Goal: Navigation & Orientation: Find specific page/section

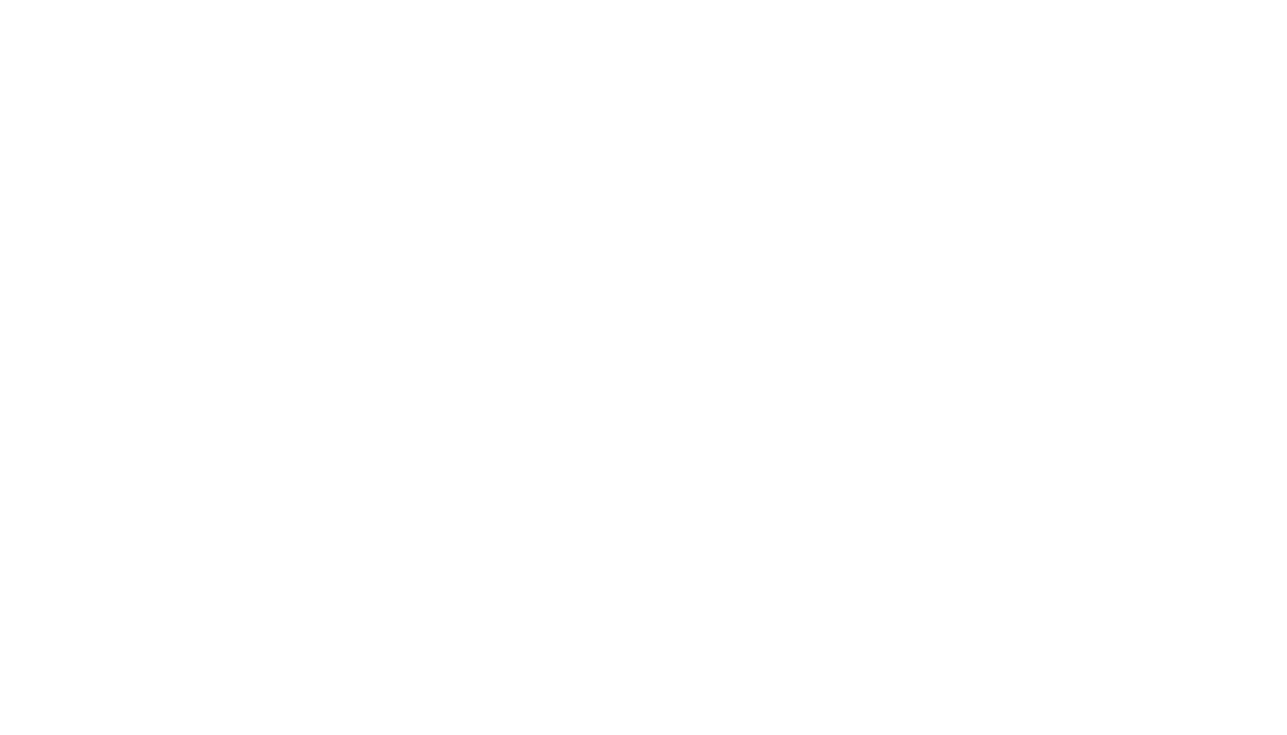
click at [568, 18] on div at bounding box center [643, 367] width 1287 height 735
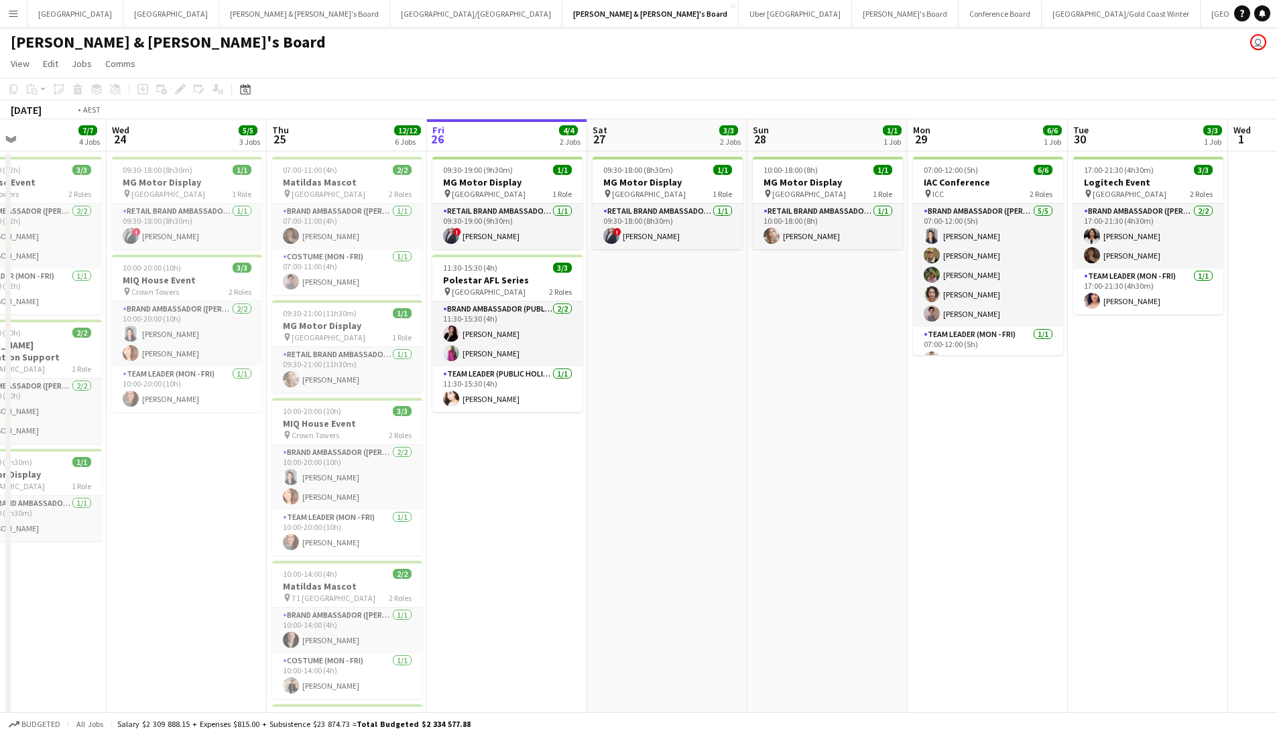
scroll to position [0, 308]
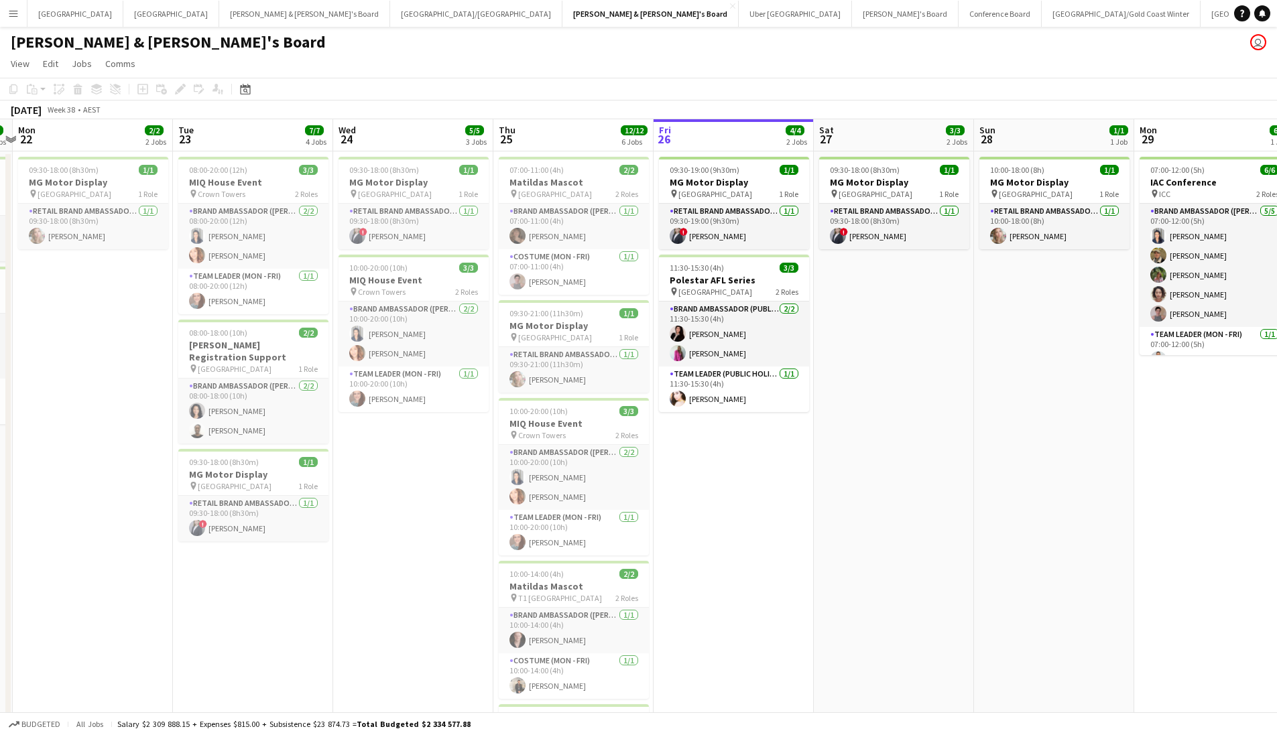
drag, startPoint x: 633, startPoint y: 446, endPoint x: 1122, endPoint y: 444, distance: 489.3
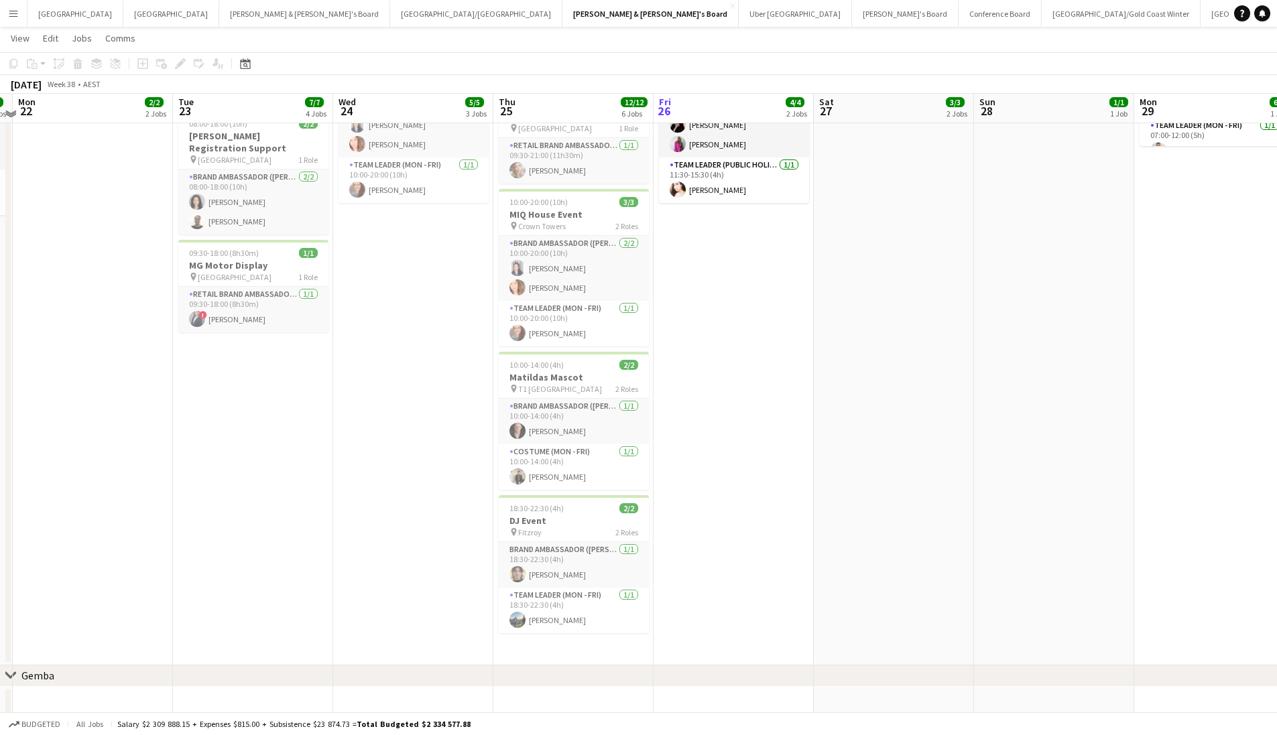
scroll to position [0, 0]
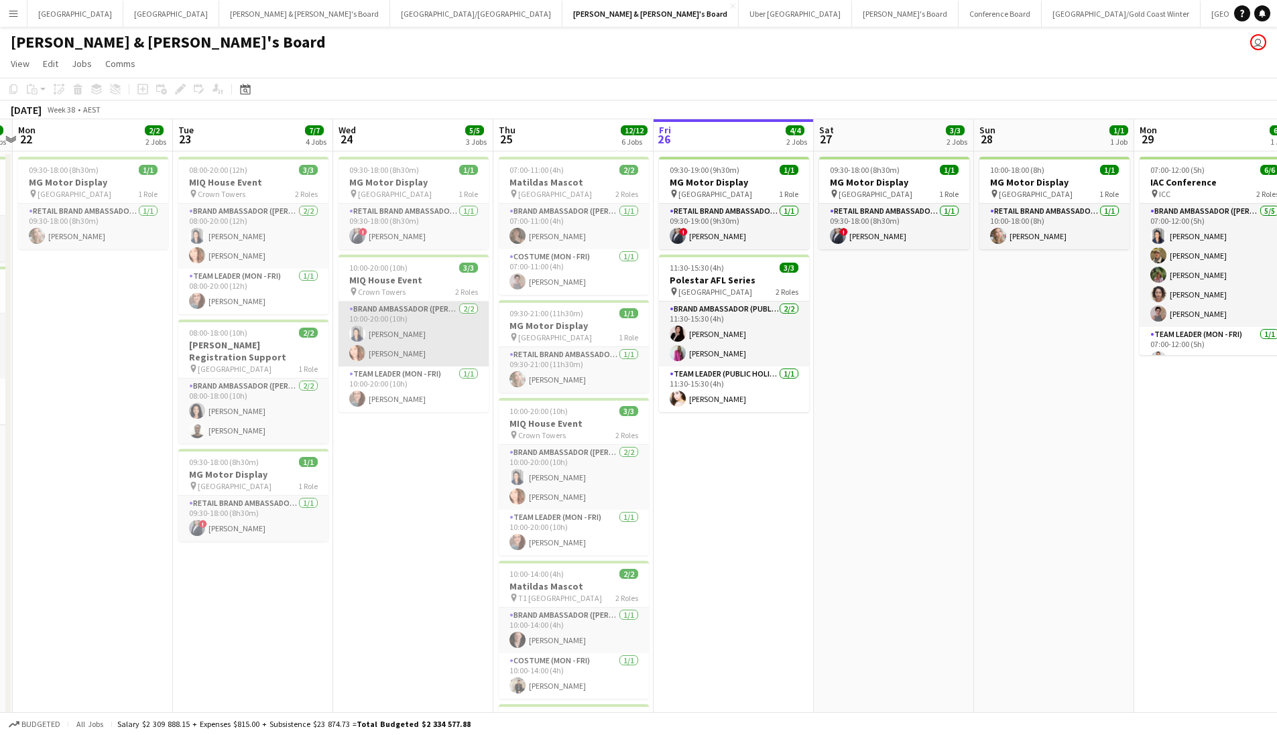
click at [391, 343] on app-card-role "Brand Ambassador (Mon - Fri) [DATE] 10:00-20:00 (10h) [PERSON_NAME] [PERSON_NAM…" at bounding box center [413, 334] width 150 height 65
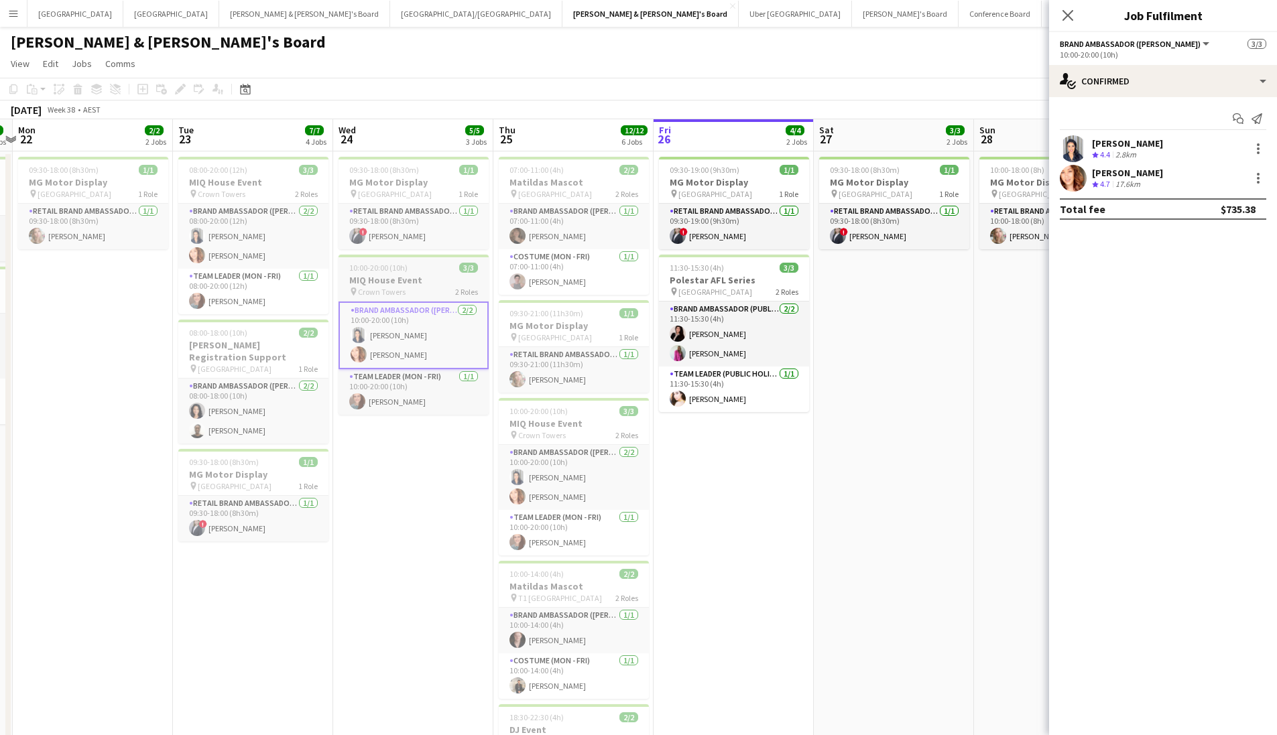
click at [395, 281] on h3 "MIQ House Event" at bounding box center [413, 280] width 150 height 12
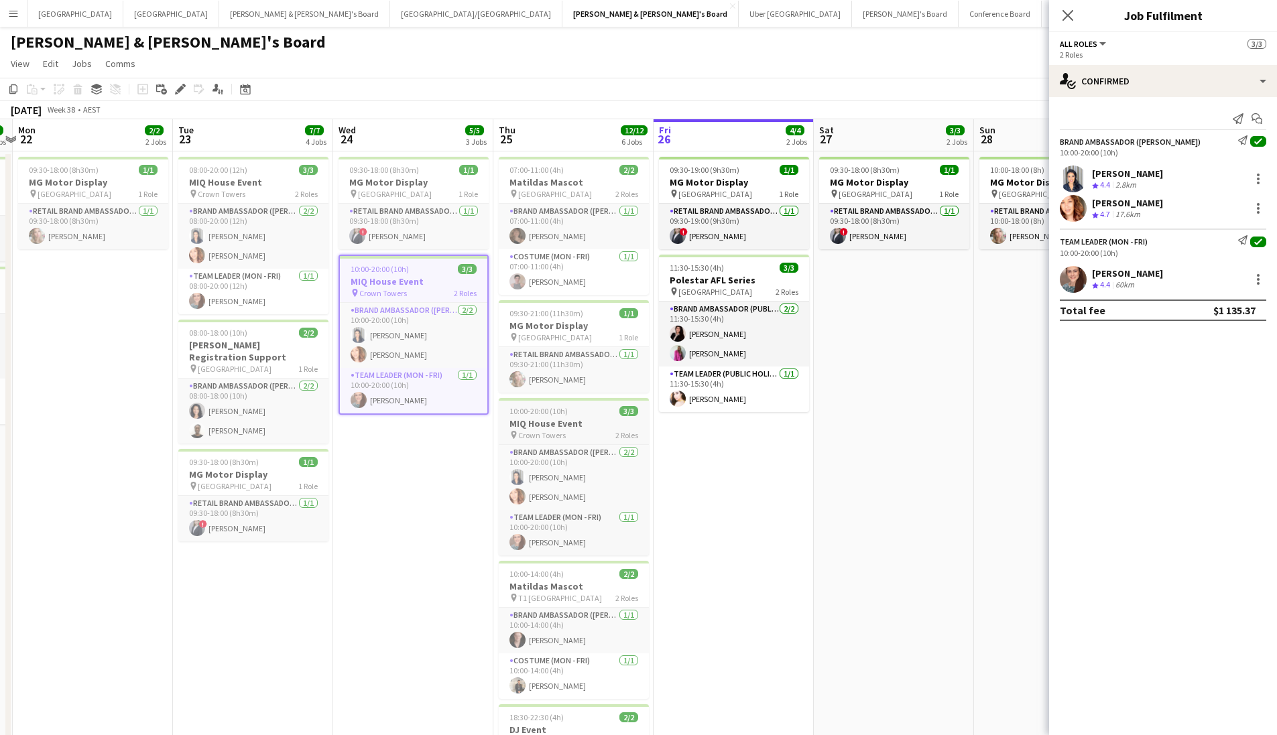
click at [607, 418] on h3 "MIQ House Event" at bounding box center [574, 424] width 150 height 12
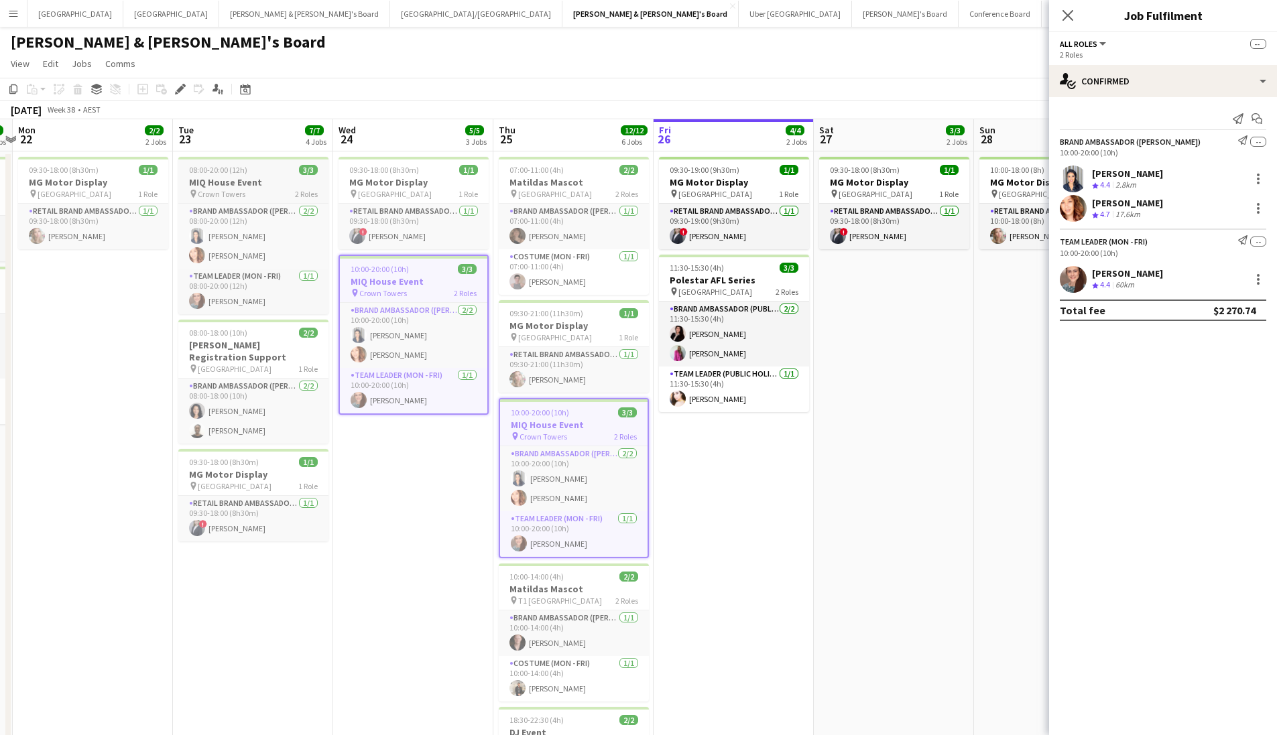
click at [247, 166] on div "08:00-20:00 (12h) 3/3" at bounding box center [253, 170] width 150 height 10
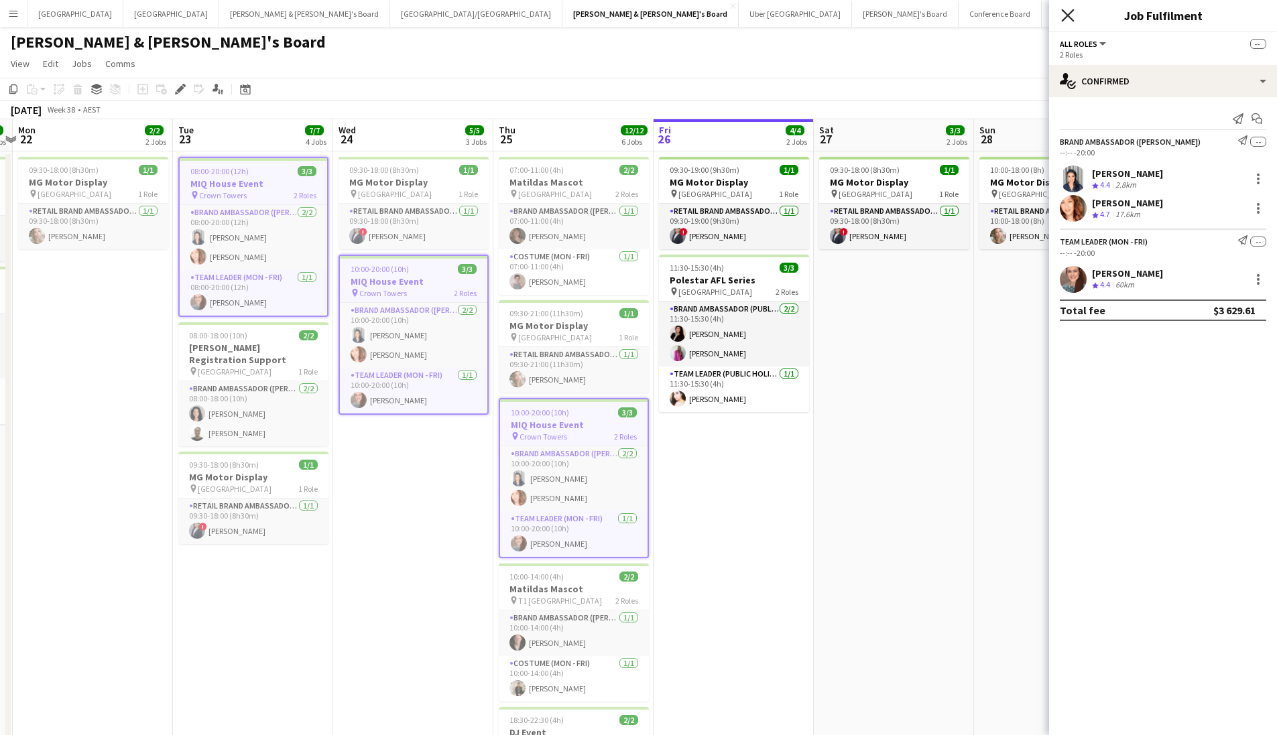
click at [1070, 9] on app-icon "Close pop-in" at bounding box center [1067, 15] width 19 height 19
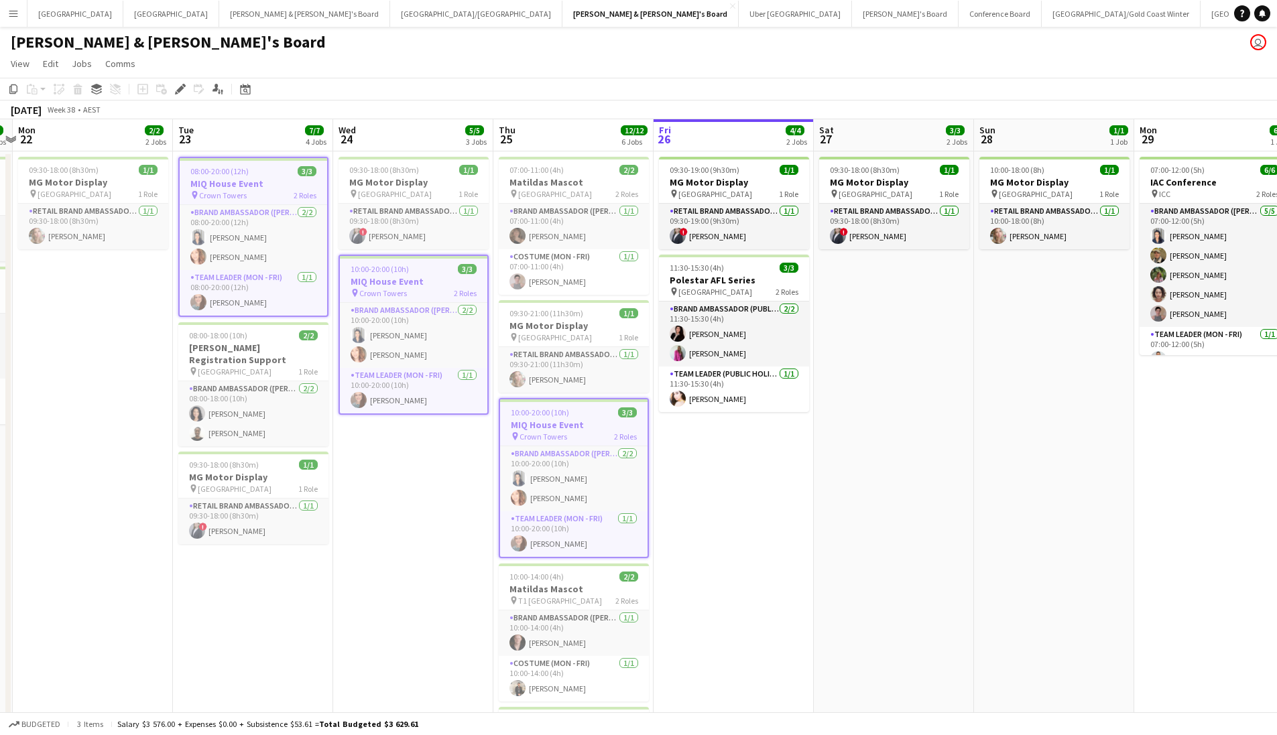
click at [453, 91] on app-toolbar "Copy Paste Paste Command V Paste with crew Command Shift V Paste linked Job [GE…" at bounding box center [638, 89] width 1277 height 23
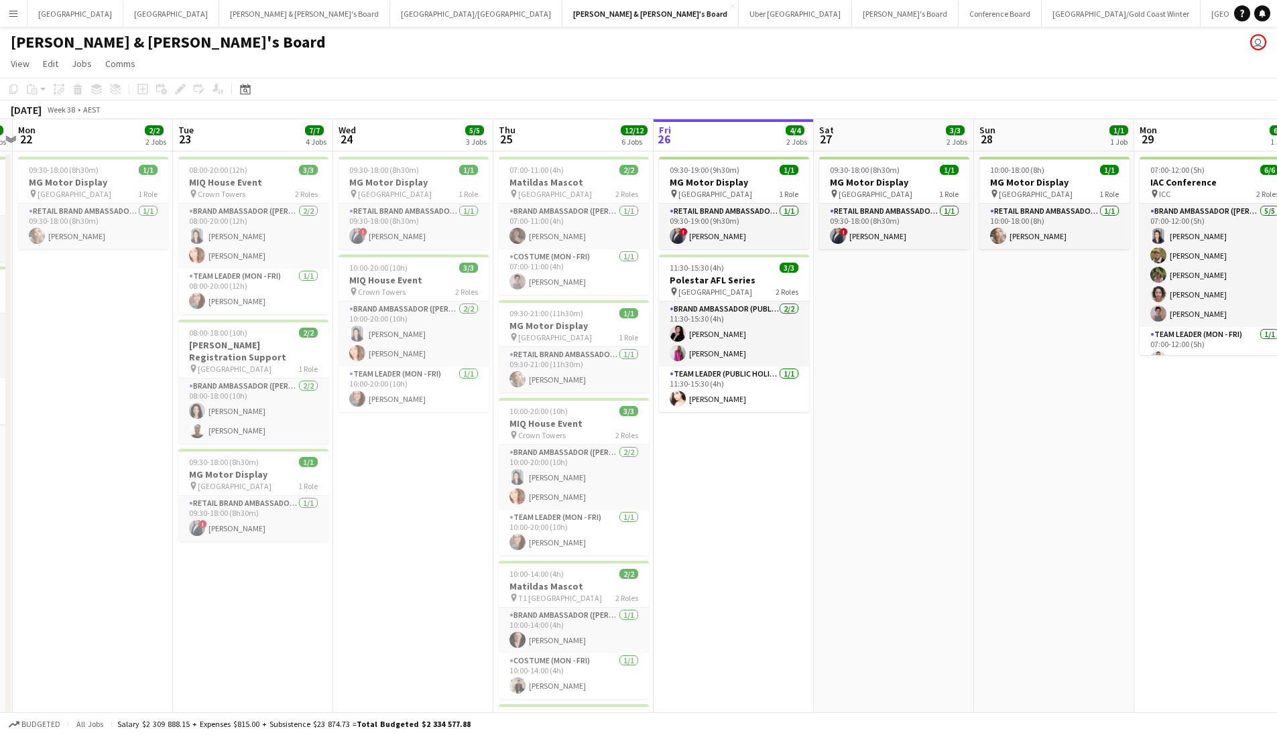
drag, startPoint x: 594, startPoint y: 94, endPoint x: 172, endPoint y: 107, distance: 422.4
click at [172, 107] on div "Copy Paste Paste Command V Paste with crew Command Shift V Paste linked Job [GE…" at bounding box center [638, 99] width 1277 height 42
drag, startPoint x: 570, startPoint y: 68, endPoint x: 461, endPoint y: 75, distance: 108.8
click at [461, 75] on app-page-menu "View Day view expanded Day view collapsed Month view Date picker Jump to [DATE]…" at bounding box center [638, 64] width 1277 height 25
drag, startPoint x: 901, startPoint y: 93, endPoint x: 776, endPoint y: 103, distance: 125.0
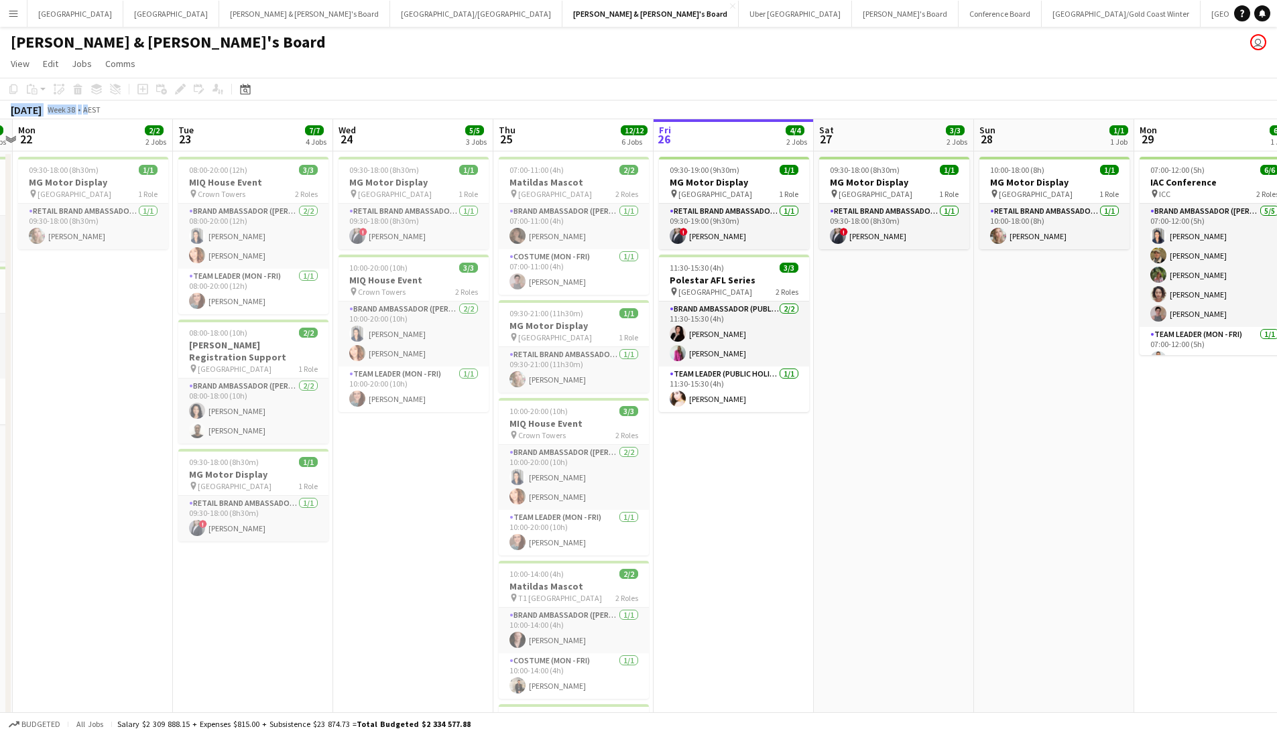
click at [776, 103] on div "Copy Paste Paste Command V Paste with crew Command Shift V Paste linked Job [GE…" at bounding box center [638, 99] width 1277 height 42
click at [844, 92] on app-toolbar "Copy Paste Paste Command V Paste with crew Command Shift V Paste linked Job [GE…" at bounding box center [638, 89] width 1277 height 23
drag, startPoint x: 911, startPoint y: 49, endPoint x: 891, endPoint y: 56, distance: 22.0
click at [891, 56] on app-board "[PERSON_NAME] & [PERSON_NAME]'s Board user View Day view expanded Day view coll…" at bounding box center [638, 743] width 1277 height 1433
click at [932, 103] on div "[DATE] Week 38 • AEST" at bounding box center [638, 110] width 1277 height 19
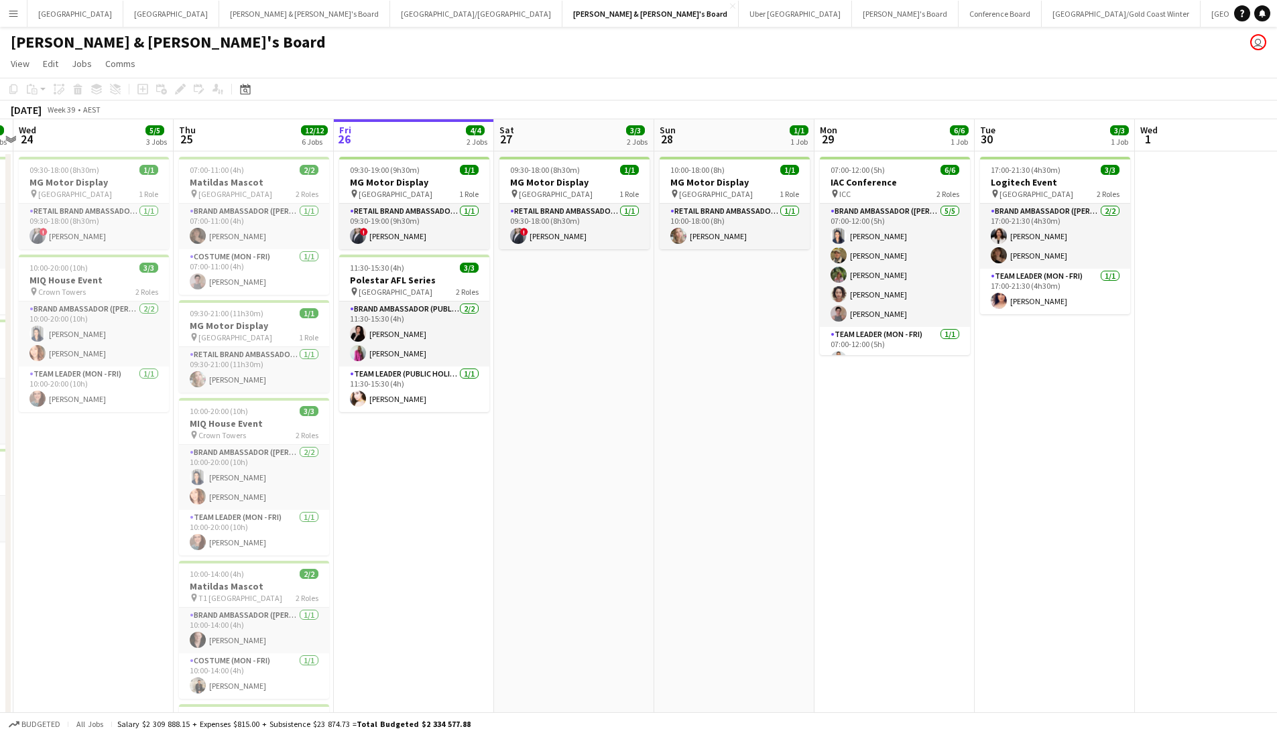
drag, startPoint x: 865, startPoint y: 349, endPoint x: 649, endPoint y: 352, distance: 215.2
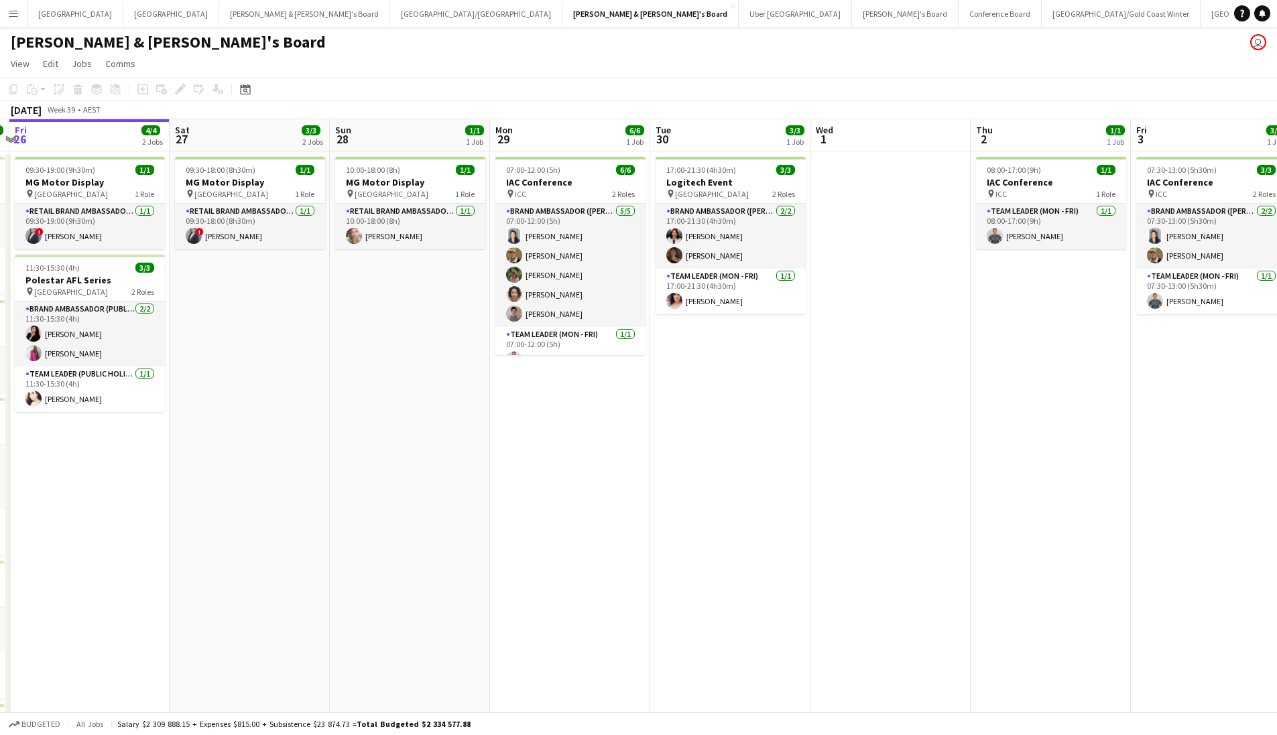
drag, startPoint x: 683, startPoint y: 435, endPoint x: 688, endPoint y: 418, distance: 17.6
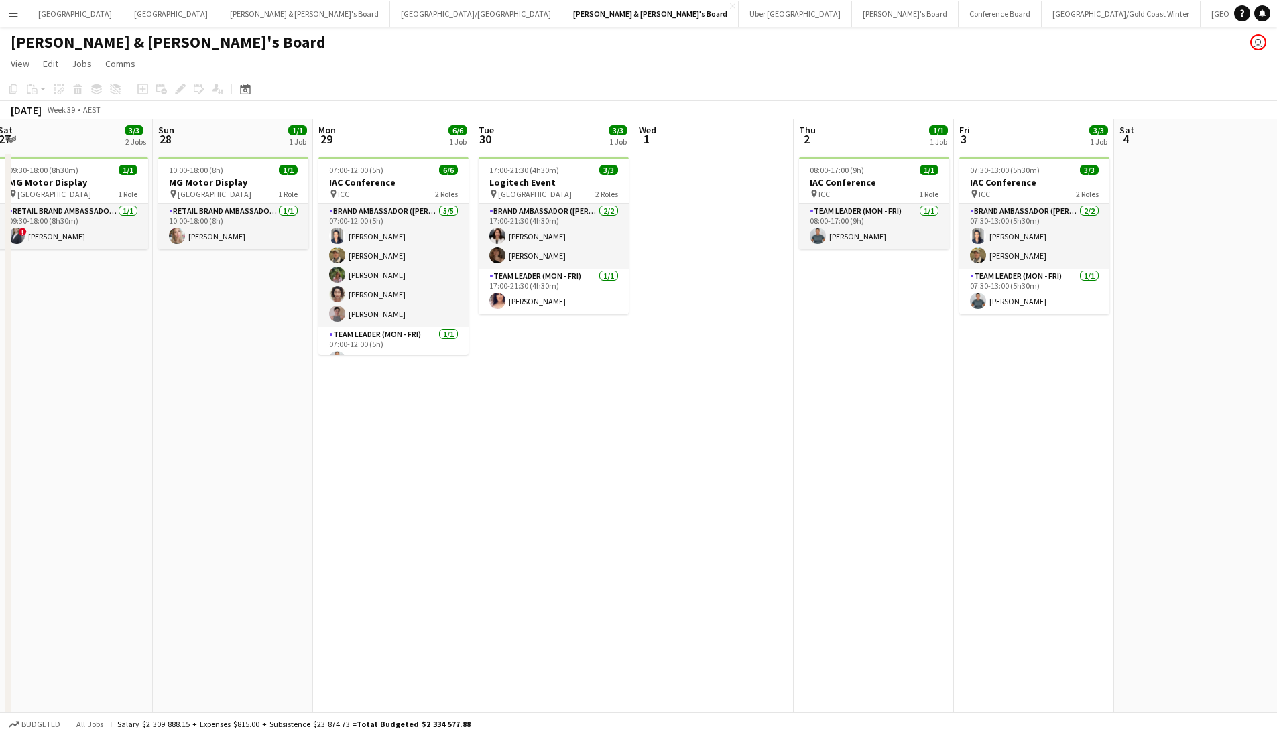
scroll to position [0, 619]
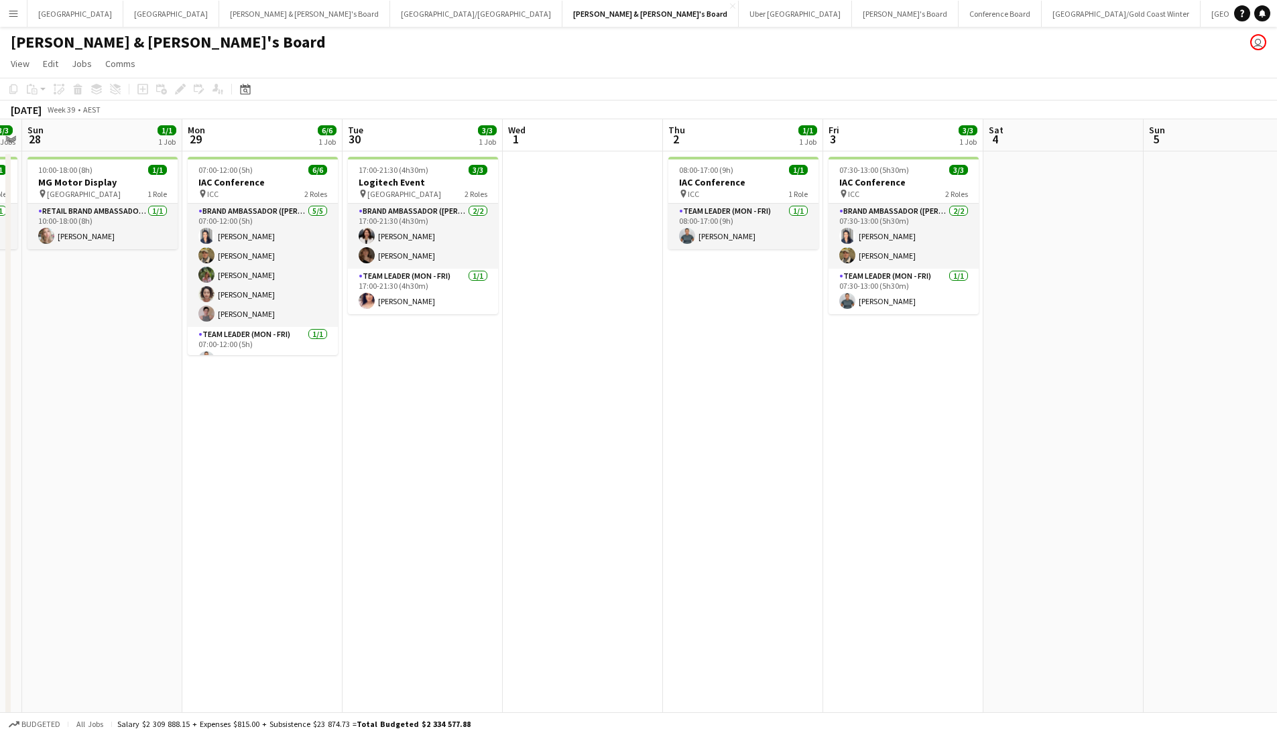
drag, startPoint x: 1015, startPoint y: 405, endPoint x: 706, endPoint y: 421, distance: 308.7
click at [706, 421] on app-date-cell "08:00-17:00 (9h) 1/1 IAC Conference pin ICC 1 Role Team Leader (Mon - Fri) [DAT…" at bounding box center [743, 512] width 160 height 723
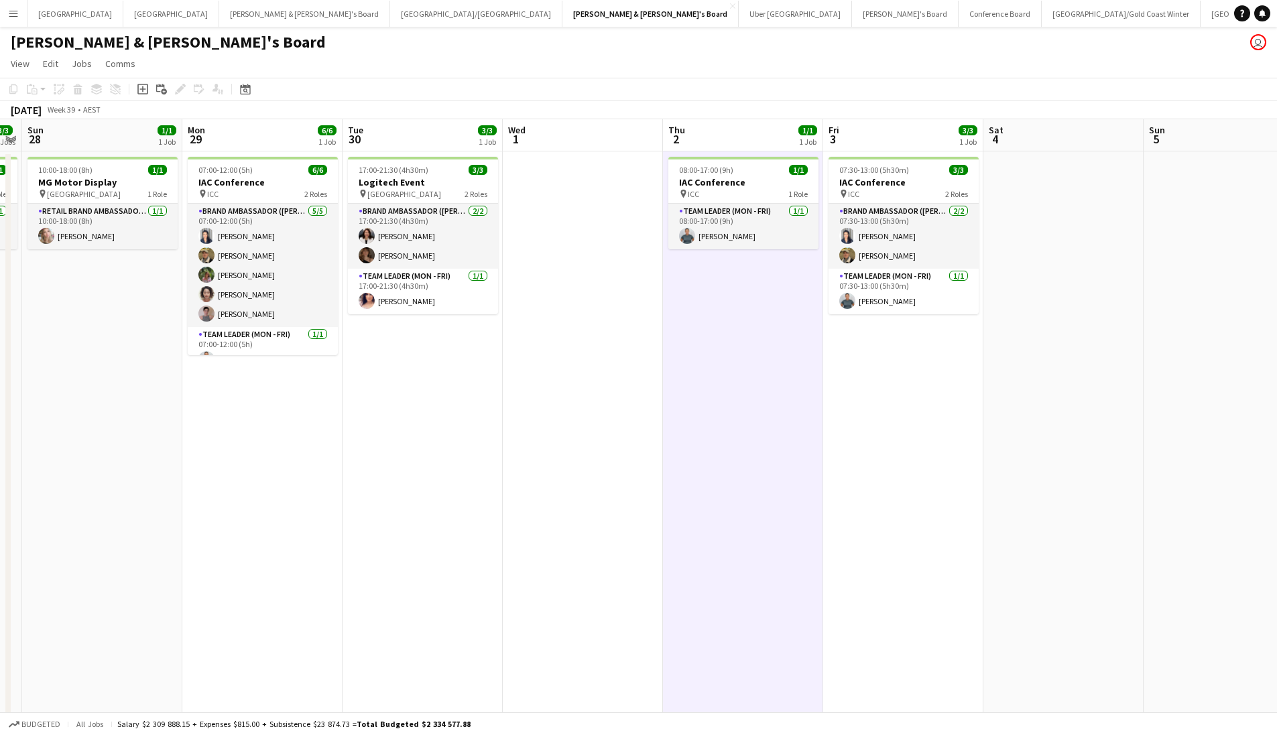
click at [702, 54] on app-page-menu "View Day view expanded Day view collapsed Month view Date picker Jump to [DATE]…" at bounding box center [638, 64] width 1277 height 25
